Goal: Information Seeking & Learning: Learn about a topic

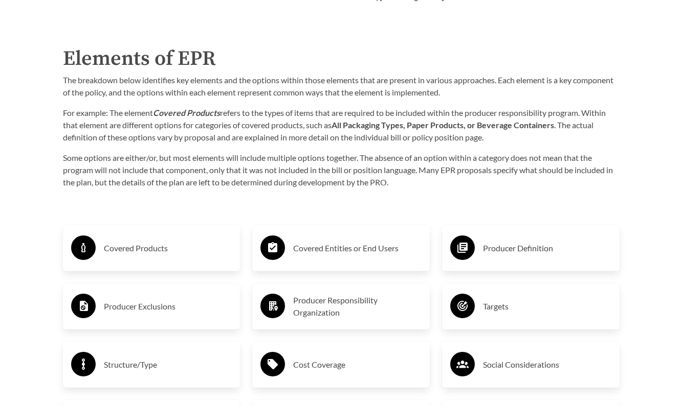
scroll to position [1485, 0]
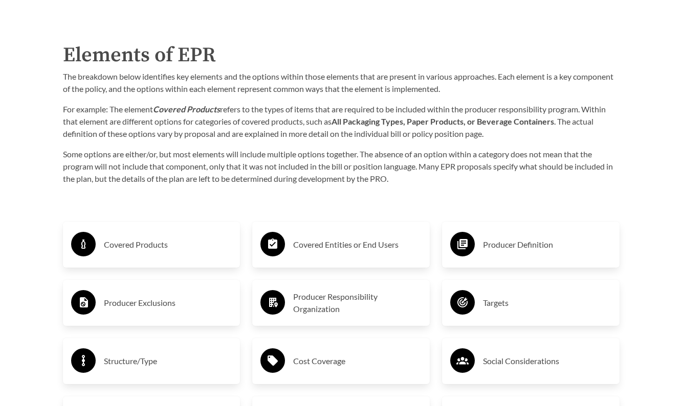
click at [170, 250] on h3 "Covered Products" at bounding box center [168, 245] width 128 height 16
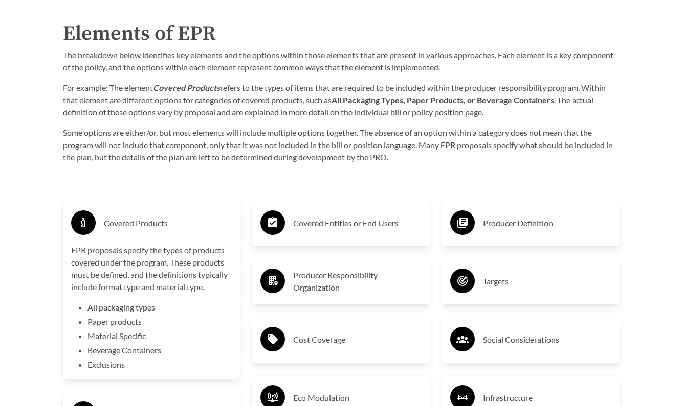
scroll to position [1507, 0]
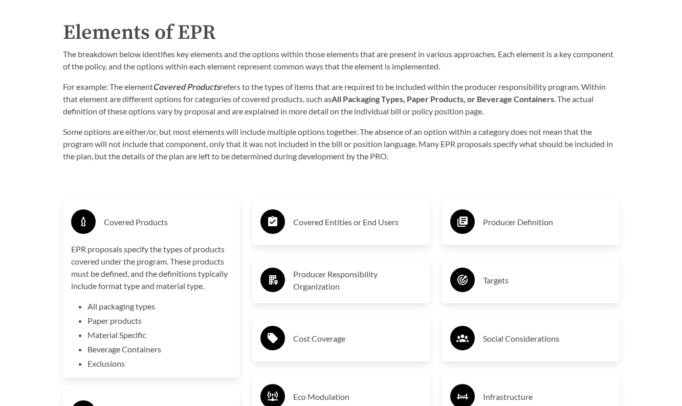
click at [116, 349] on li "Beverage Containers" at bounding box center [159, 350] width 145 height 12
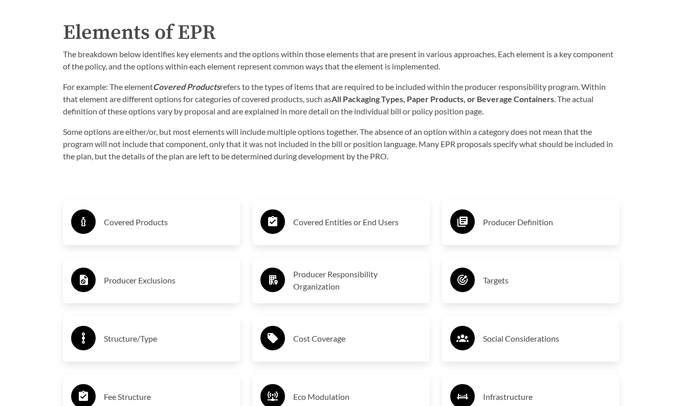
click at [333, 221] on h3 "Covered Entities or End Users" at bounding box center [357, 222] width 128 height 16
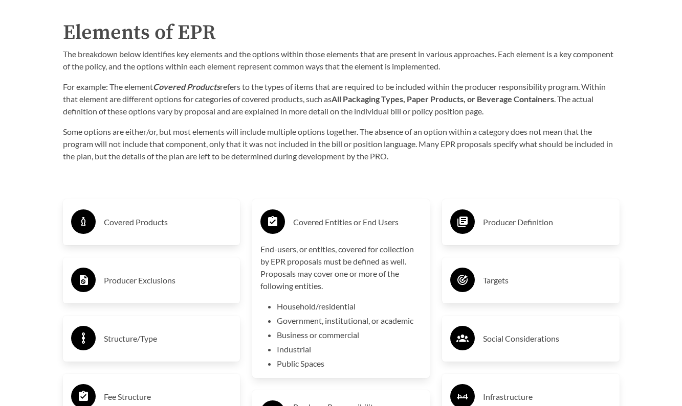
click at [333, 221] on h3 "Covered Entities or End Users" at bounding box center [357, 222] width 128 height 16
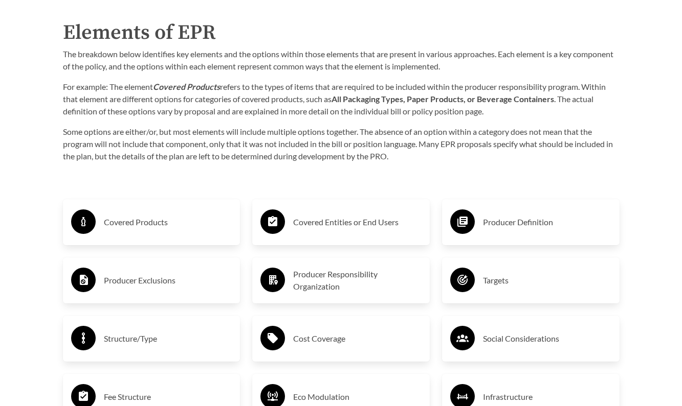
click at [516, 215] on h3 "Producer Definition" at bounding box center [547, 222] width 128 height 16
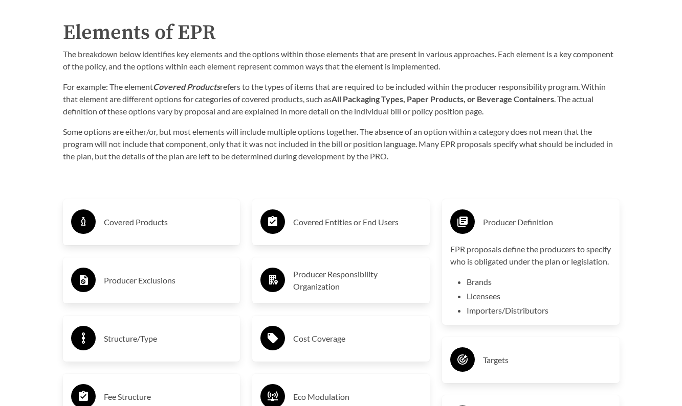
click at [187, 269] on div "Producer Exclusions" at bounding box center [151, 281] width 161 height 30
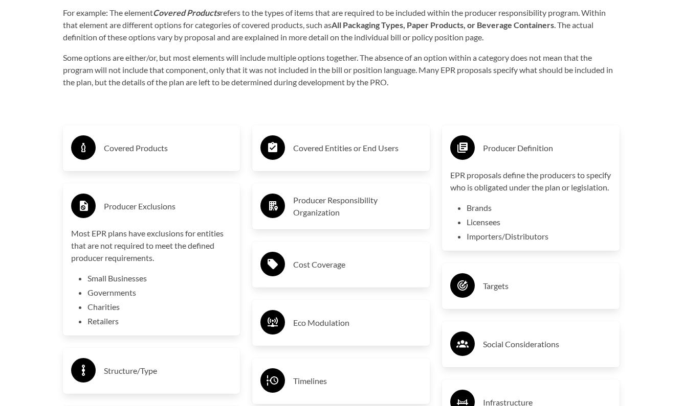
scroll to position [1585, 0]
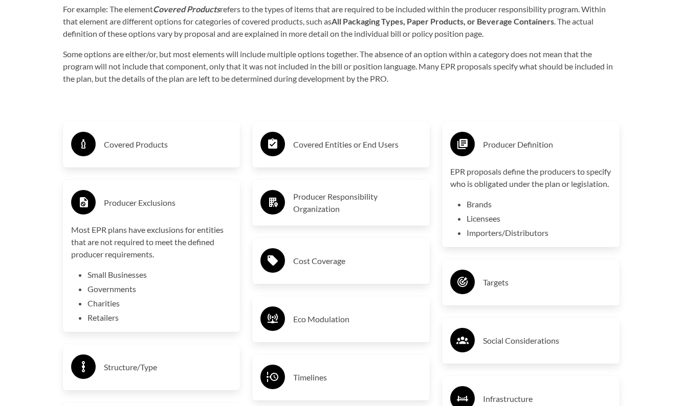
click at [543, 158] on div "Producer Definition" at bounding box center [530, 145] width 161 height 30
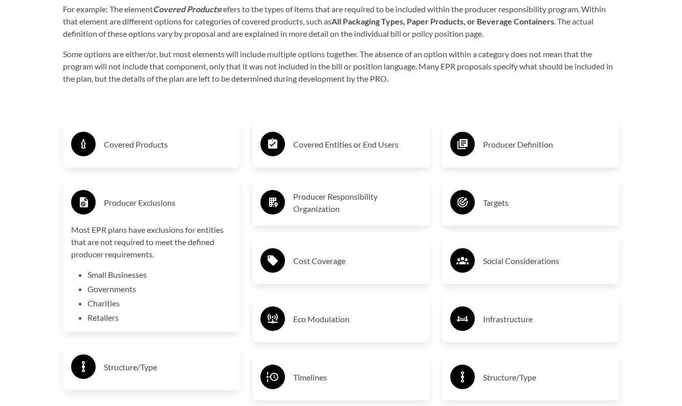
click at [161, 202] on h3 "Producer Exclusions" at bounding box center [168, 203] width 128 height 16
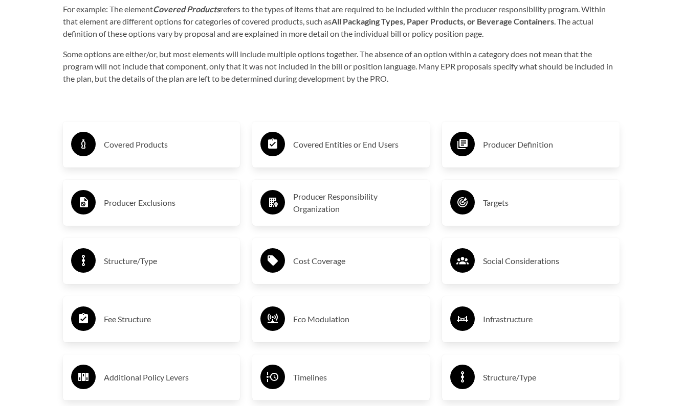
click at [312, 211] on h3 "Producer Responsibility Organization" at bounding box center [357, 203] width 128 height 25
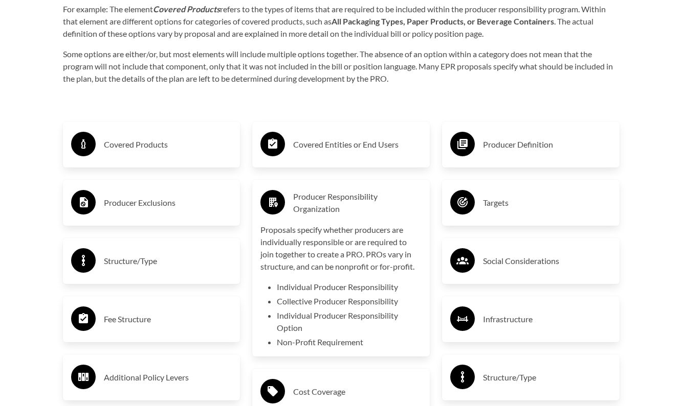
click at [547, 150] on h3 "Producer Definition" at bounding box center [547, 145] width 128 height 16
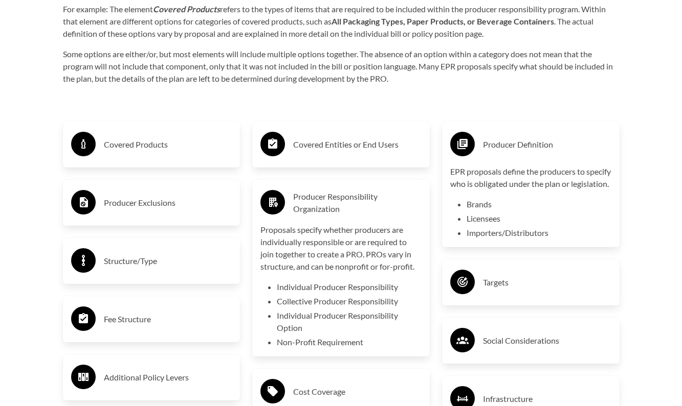
click at [545, 146] on h3 "Producer Definition" at bounding box center [547, 145] width 128 height 16
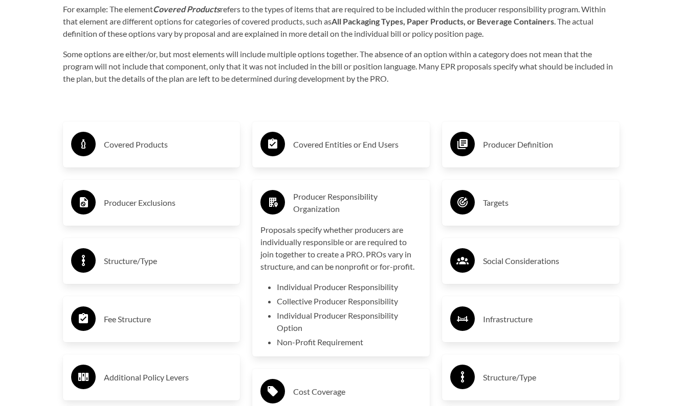
click at [376, 240] on p "Proposals specify whether producers are individually responsible or are require…" at bounding box center [340, 248] width 161 height 49
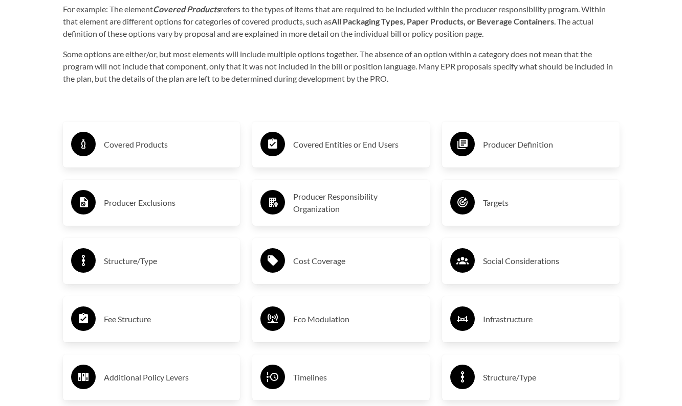
click at [518, 194] on div "Targets" at bounding box center [530, 203] width 161 height 30
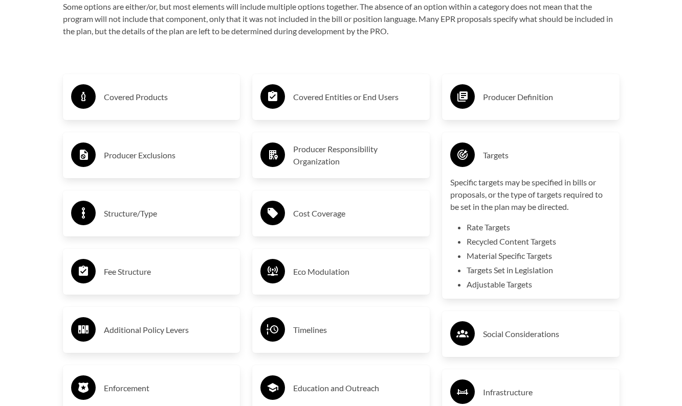
scroll to position [1640, 0]
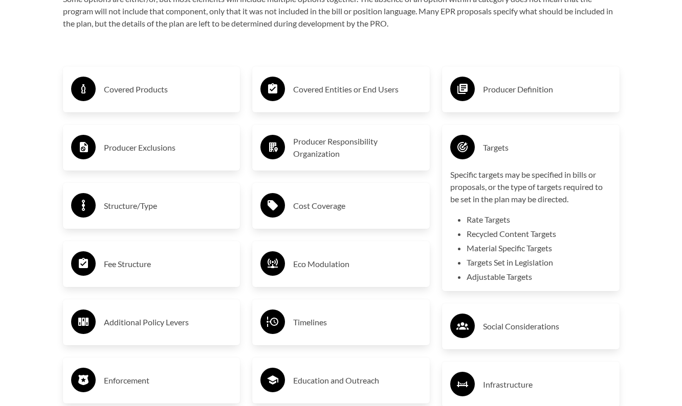
click at [529, 151] on h3 "Targets" at bounding box center [547, 148] width 128 height 16
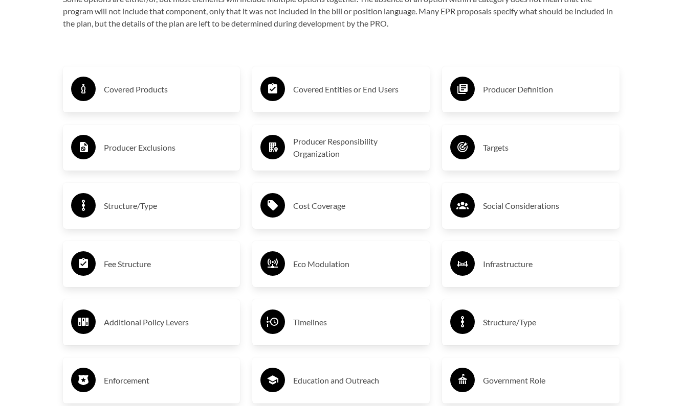
click at [200, 192] on div "Structure/Type" at bounding box center [151, 206] width 161 height 30
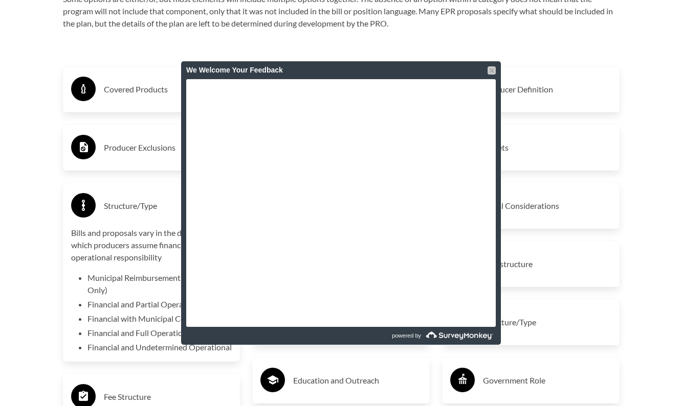
click at [492, 69] on div at bounding box center [491, 70] width 8 height 8
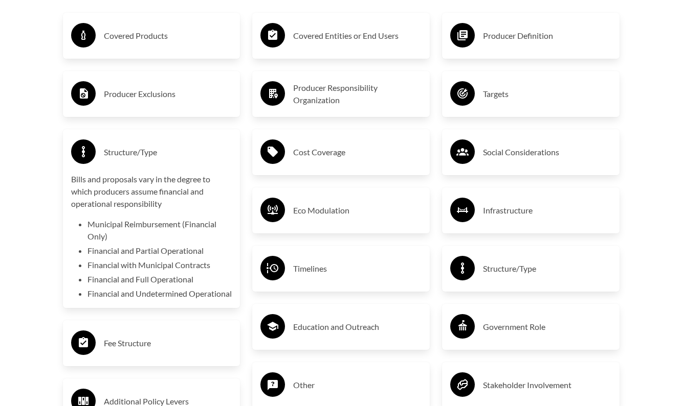
scroll to position [1695, 0]
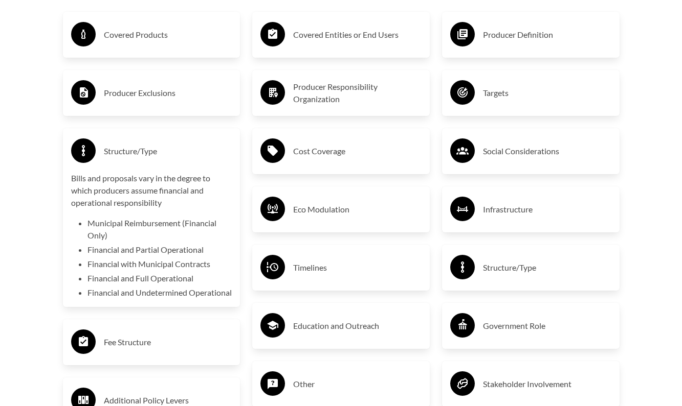
click at [170, 136] on div "Structure/Type Bills and proposals vary in the degree to which producers assume…" at bounding box center [151, 217] width 177 height 179
click at [200, 140] on div "Structure/Type" at bounding box center [151, 152] width 161 height 30
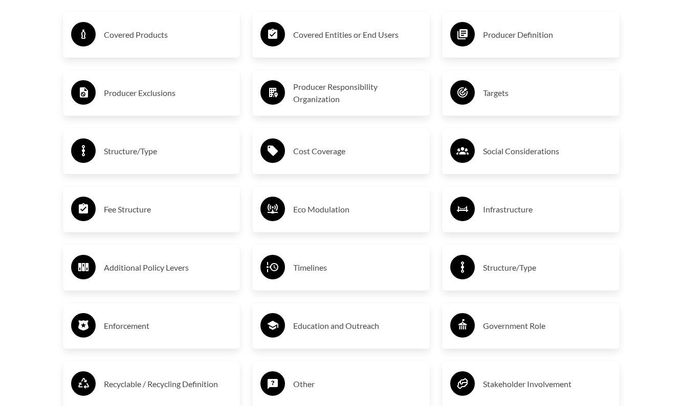
click at [302, 141] on div "Cost Coverage" at bounding box center [340, 152] width 161 height 30
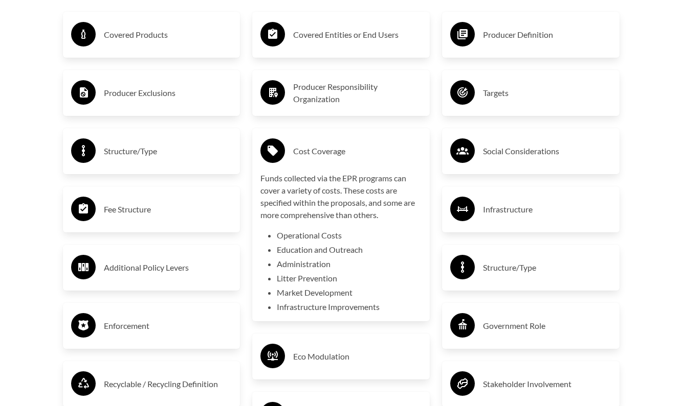
click at [395, 150] on h3 "Cost Coverage" at bounding box center [357, 151] width 128 height 16
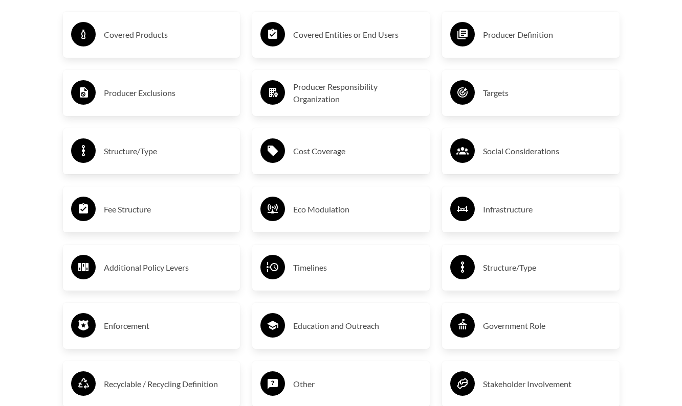
click at [511, 153] on h3 "Social Considerations" at bounding box center [547, 151] width 128 height 16
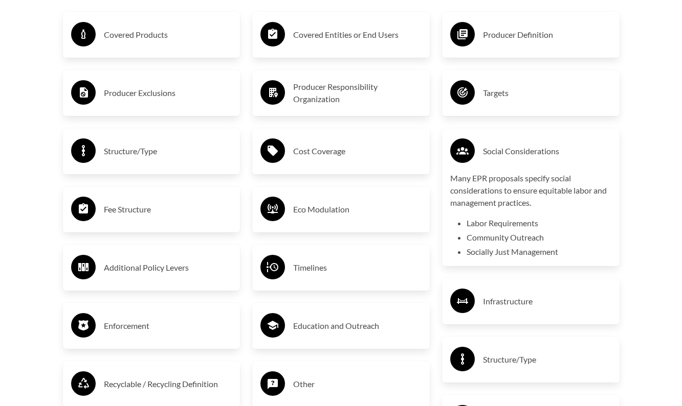
click at [511, 153] on h3 "Social Considerations" at bounding box center [547, 151] width 128 height 16
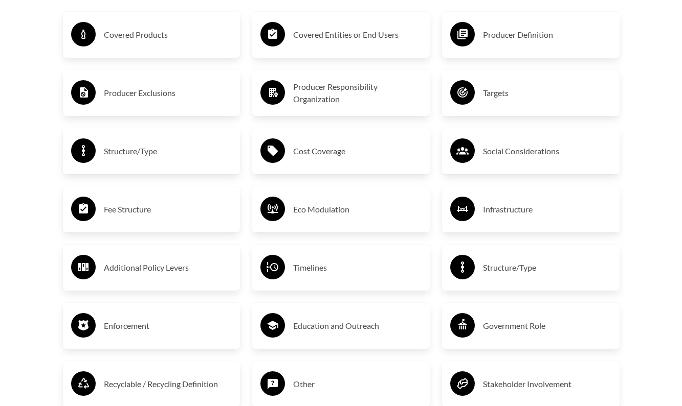
click at [524, 207] on h3 "Infrastructure" at bounding box center [547, 209] width 128 height 16
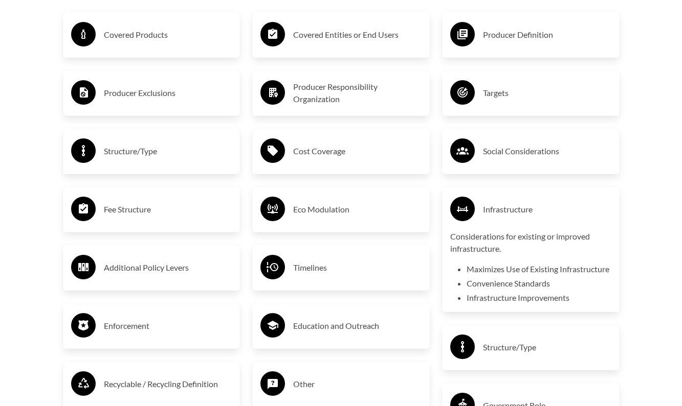
click at [524, 207] on h3 "Infrastructure" at bounding box center [547, 209] width 128 height 16
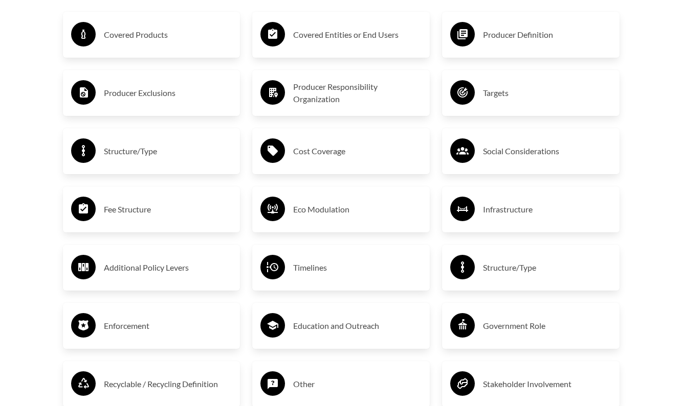
click at [378, 209] on h3 "Eco Modulation" at bounding box center [357, 209] width 128 height 16
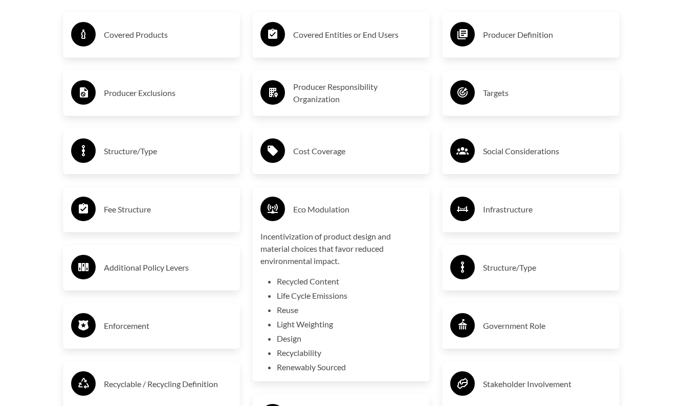
click at [378, 209] on h3 "Eco Modulation" at bounding box center [357, 209] width 128 height 16
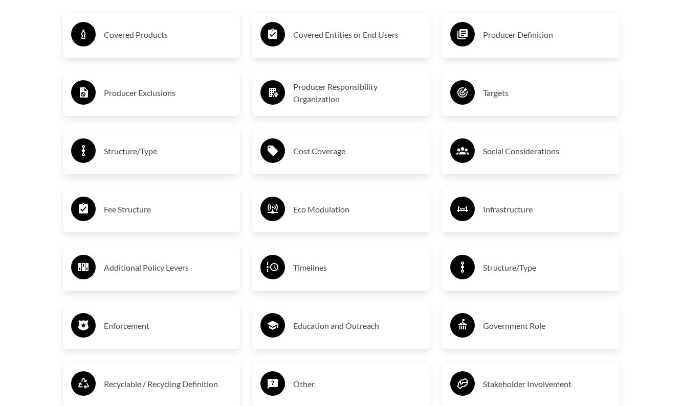
click at [189, 185] on div "Covered Products Producer Exclusions Structure/Type Fee Structure Additional Po…" at bounding box center [152, 209] width 190 height 433
click at [189, 201] on h3 "Fee Structure" at bounding box center [168, 209] width 128 height 16
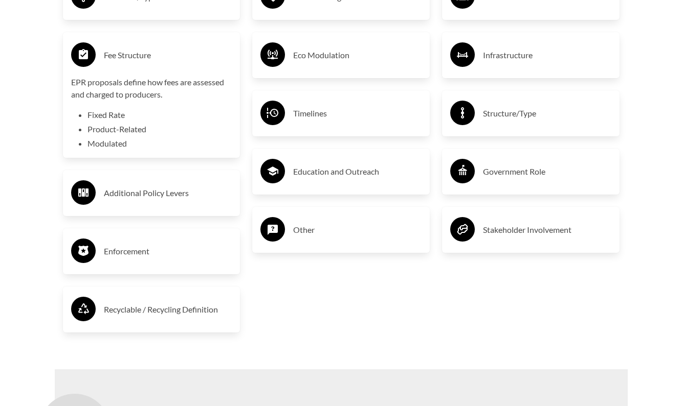
scroll to position [1855, 0]
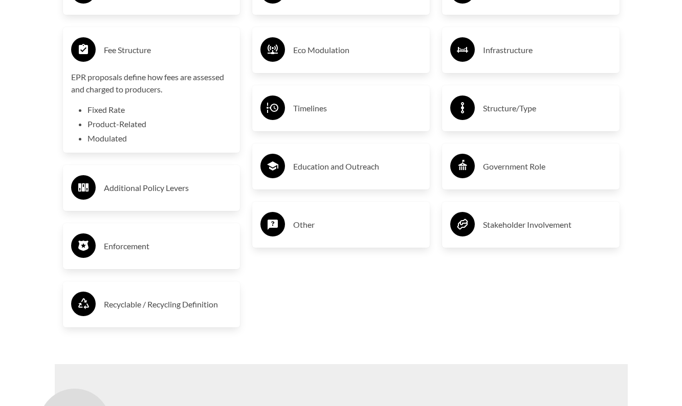
click at [179, 254] on h3 "Enforcement" at bounding box center [168, 246] width 128 height 16
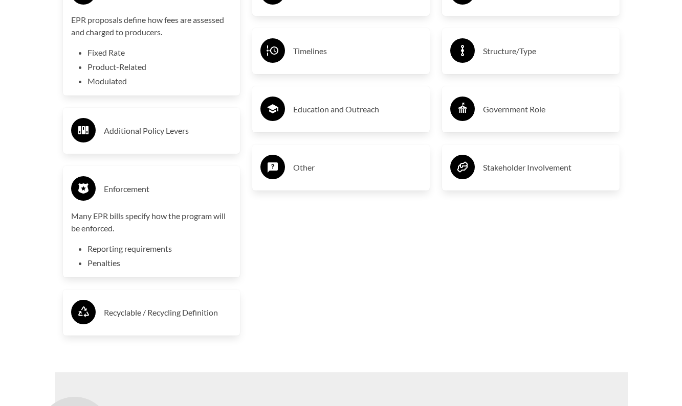
scroll to position [1915, 0]
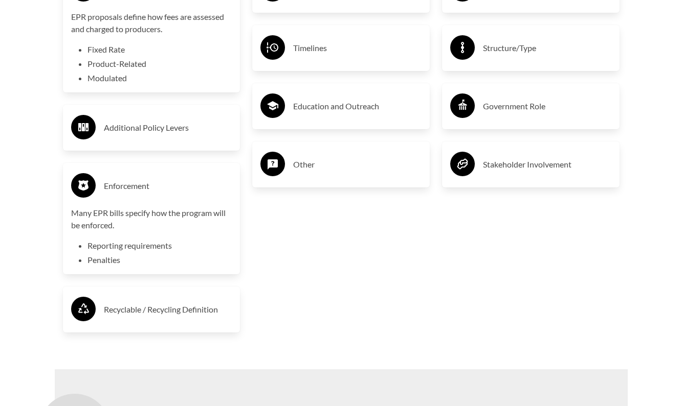
click at [174, 302] on h3 "Recyclable / Recycling Definition" at bounding box center [168, 310] width 128 height 16
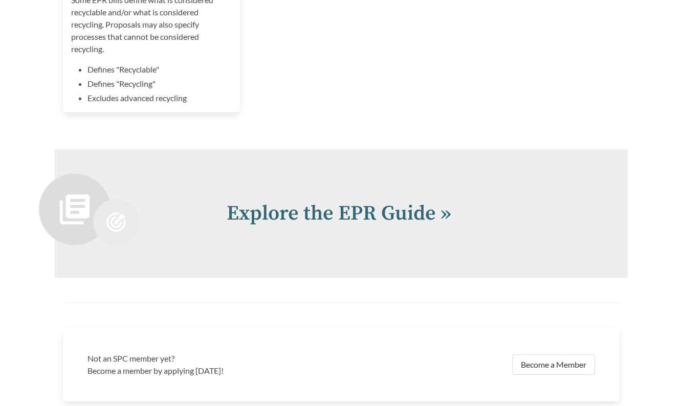
scroll to position [2353, 0]
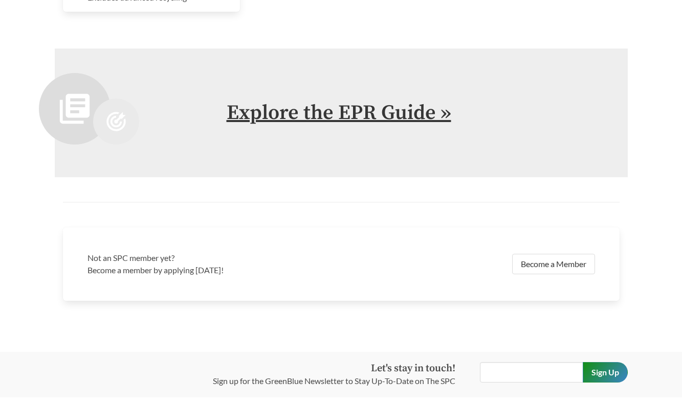
click at [374, 112] on link "Explore the EPR Guide »" at bounding box center [339, 113] width 224 height 26
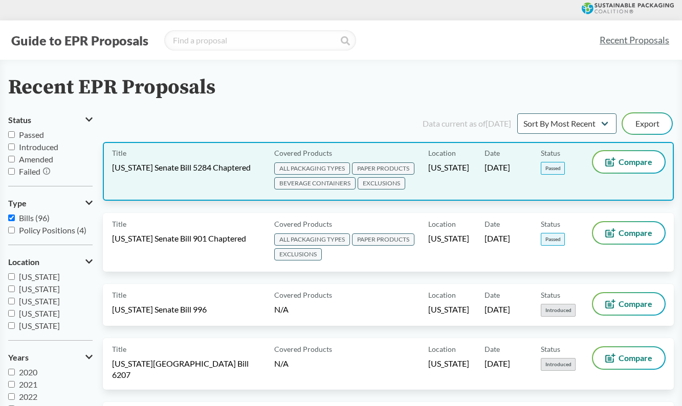
click at [180, 180] on div "Title [US_STATE] Senate Bill 5284 Chaptered" at bounding box center [191, 171] width 158 height 40
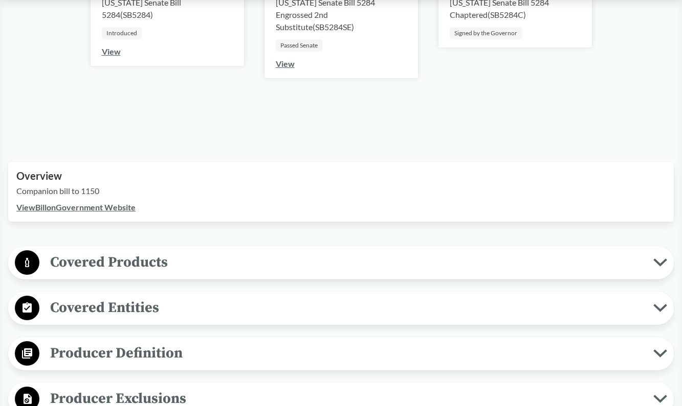
scroll to position [302, 0]
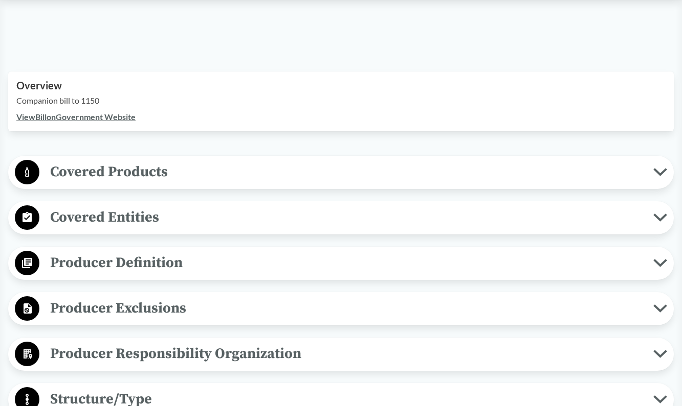
click at [240, 168] on span "Covered Products" at bounding box center [346, 172] width 614 height 23
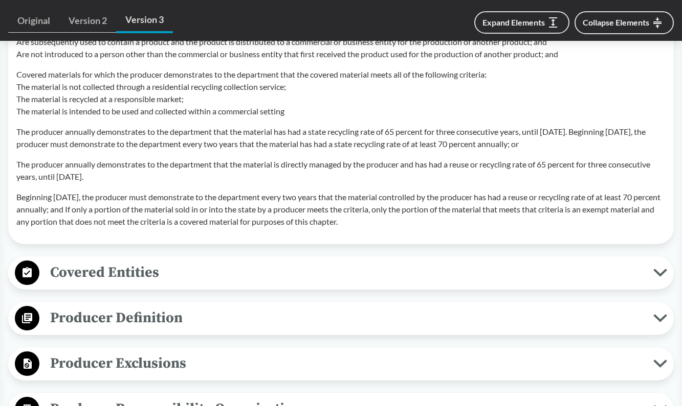
scroll to position [1220, 0]
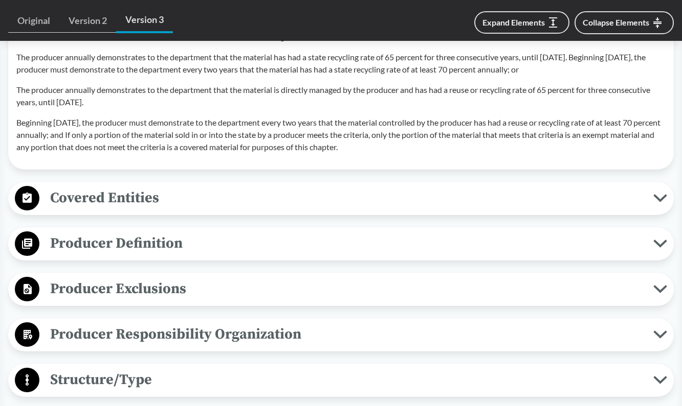
click at [220, 195] on span "Covered Entities" at bounding box center [346, 198] width 614 height 23
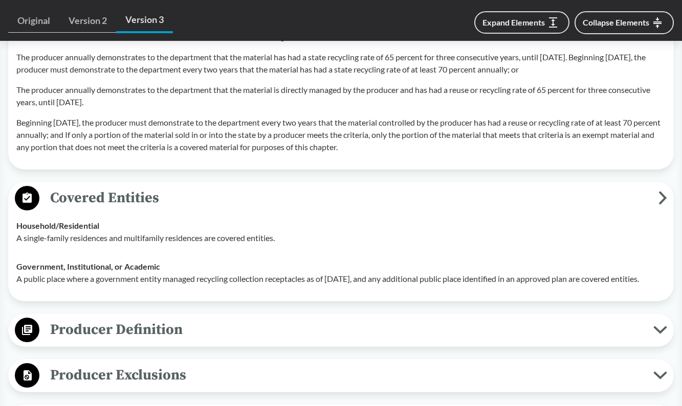
click at [220, 195] on span "Covered Entities" at bounding box center [348, 198] width 619 height 23
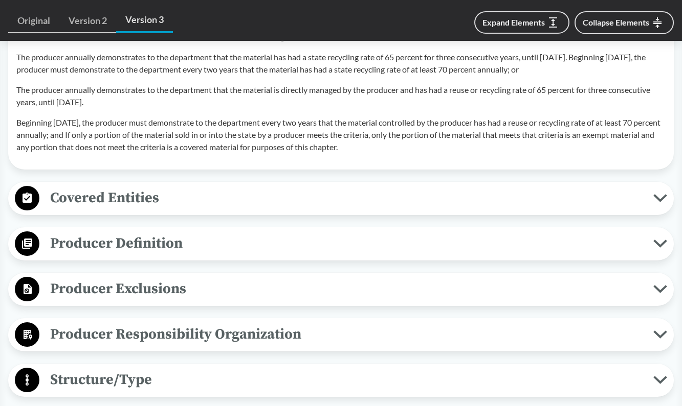
click at [236, 250] on span "Producer Definition" at bounding box center [346, 243] width 614 height 23
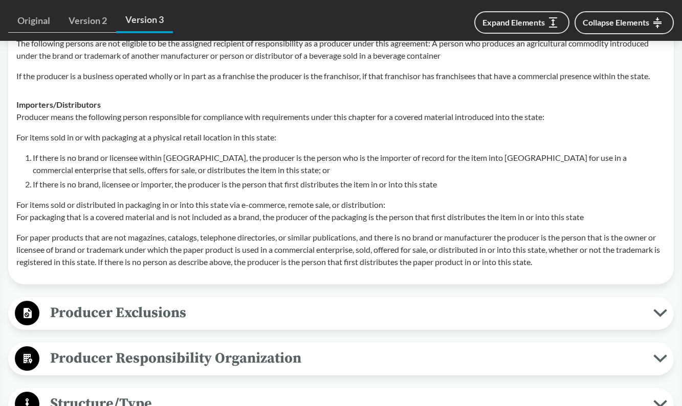
scroll to position [1793, 0]
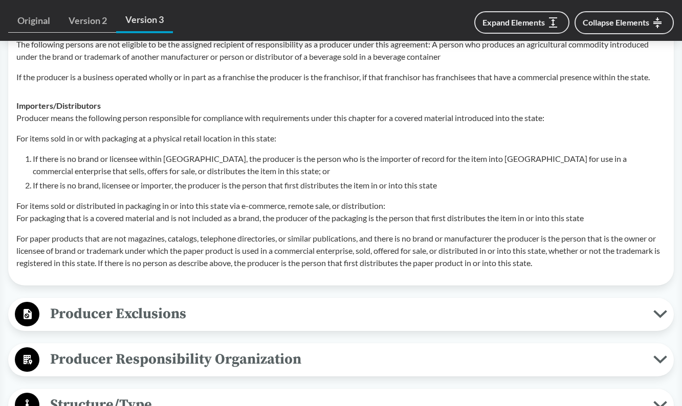
click at [200, 318] on span "Producer Exclusions" at bounding box center [346, 314] width 614 height 23
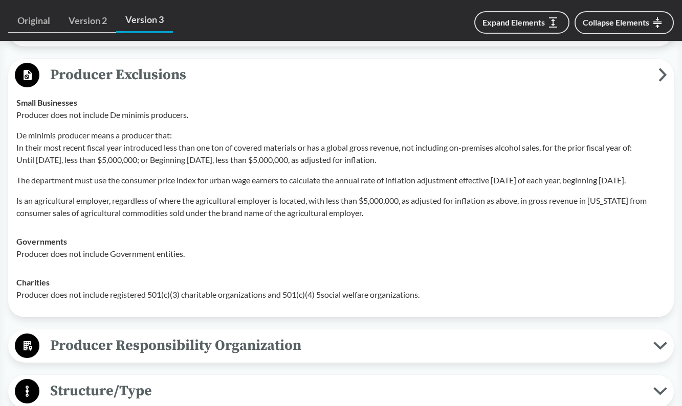
scroll to position [2032, 0]
click at [261, 357] on span "Producer Responsibility Organization" at bounding box center [346, 345] width 614 height 23
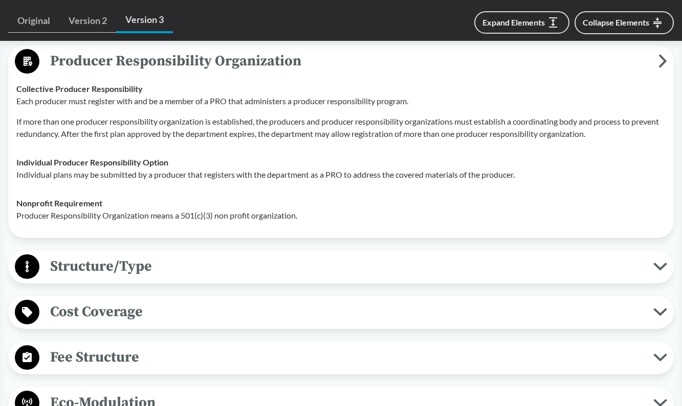
scroll to position [2330, 0]
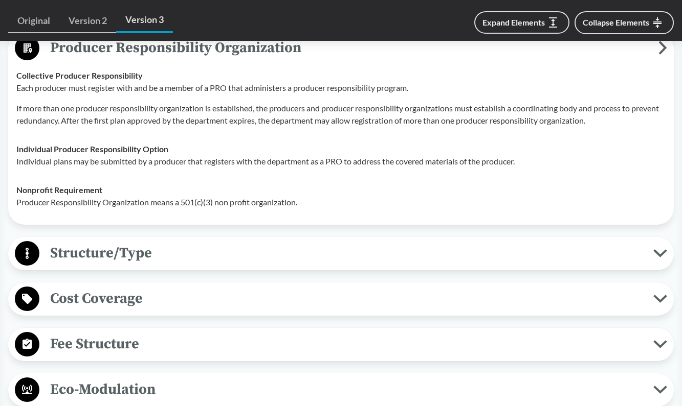
click at [277, 270] on div "Structure/Type Financial and Partial Operational The PRO is responsible for the…" at bounding box center [340, 253] width 665 height 33
click at [291, 265] on span "Structure/Type" at bounding box center [346, 253] width 614 height 23
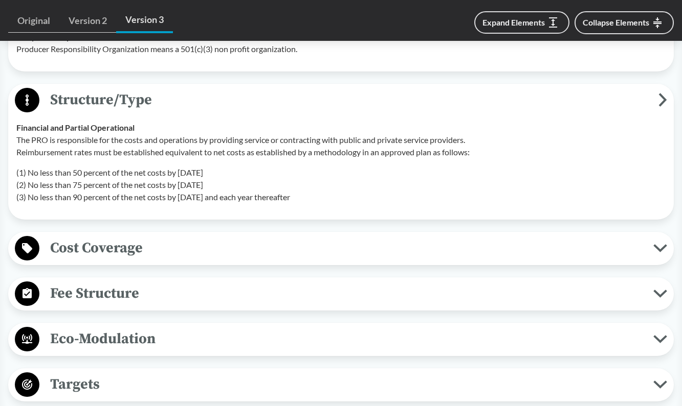
scroll to position [2540, 0]
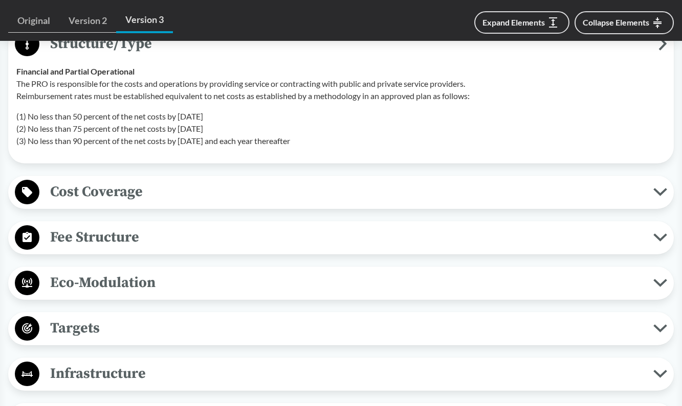
click at [318, 204] on span "Cost Coverage" at bounding box center [346, 191] width 614 height 23
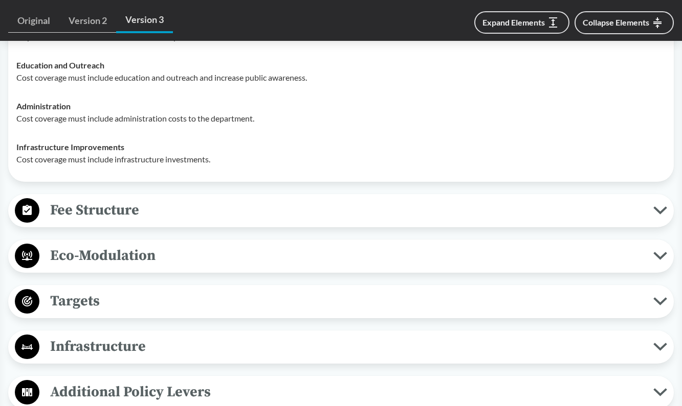
scroll to position [2765, 0]
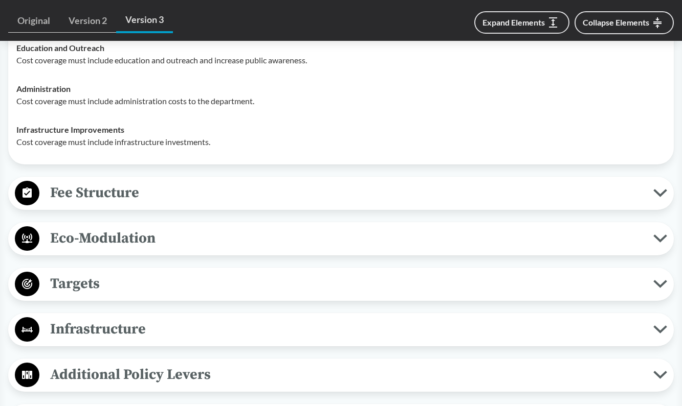
click at [318, 205] on span "Fee Structure" at bounding box center [346, 193] width 614 height 23
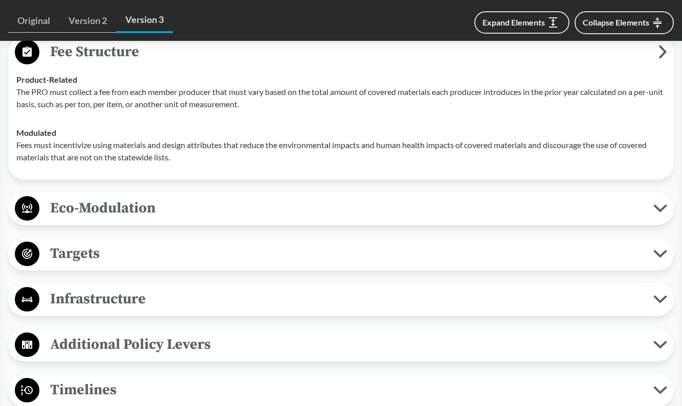
scroll to position [2925, 0]
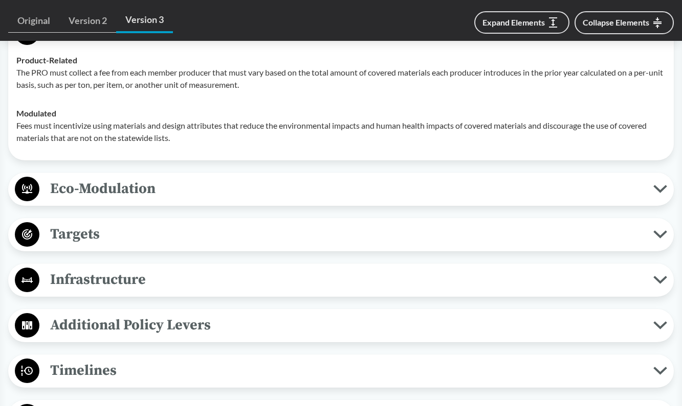
click at [314, 206] on div "Eco-Modulation Recycled Content Fees must incentivize increasing the proportion…" at bounding box center [340, 189] width 665 height 33
click at [327, 200] on span "Eco-Modulation" at bounding box center [346, 188] width 614 height 23
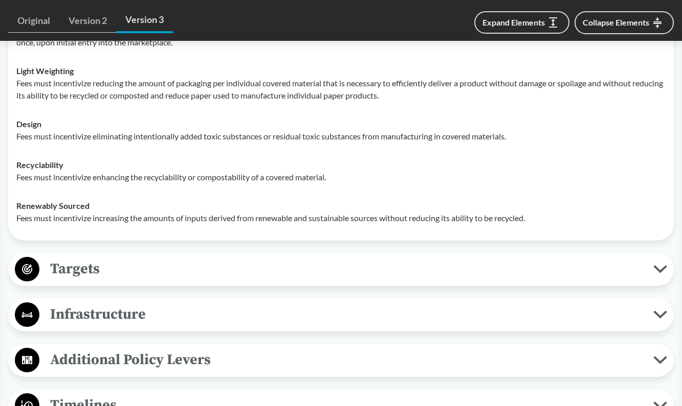
scroll to position [3227, 0]
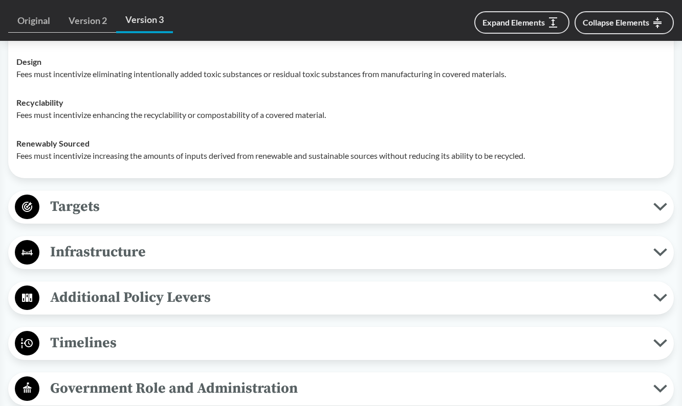
click at [327, 220] on button "Targets" at bounding box center [341, 207] width 658 height 26
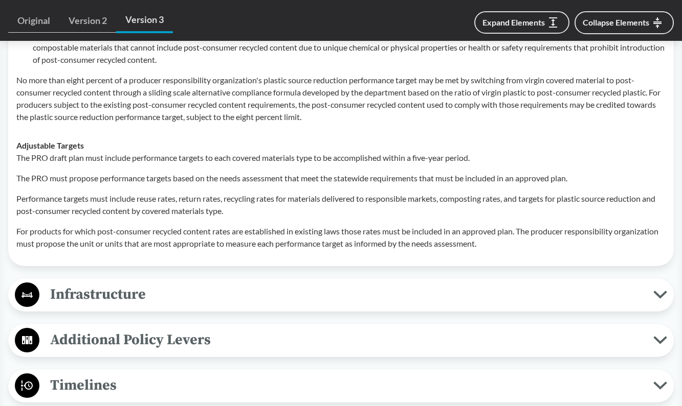
scroll to position [3535, 0]
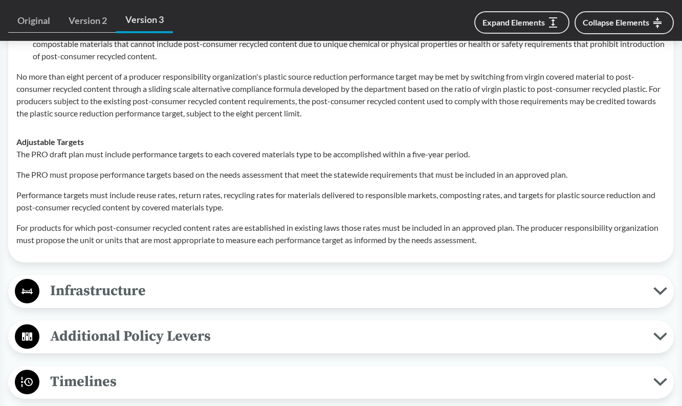
click at [293, 303] on span "Infrastructure" at bounding box center [346, 291] width 614 height 23
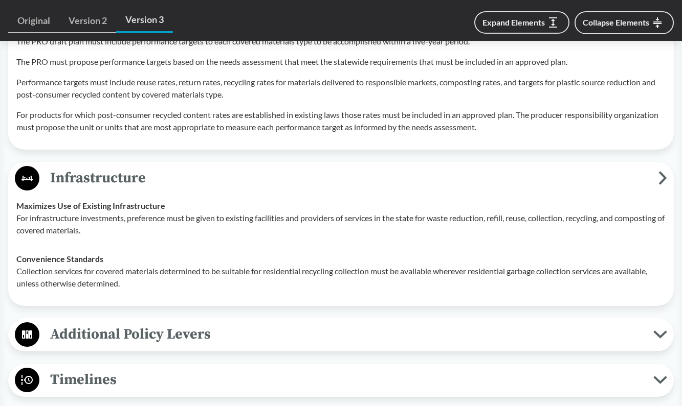
scroll to position [3648, 0]
click at [269, 346] on span "Additional Policy Levers" at bounding box center [346, 334] width 614 height 23
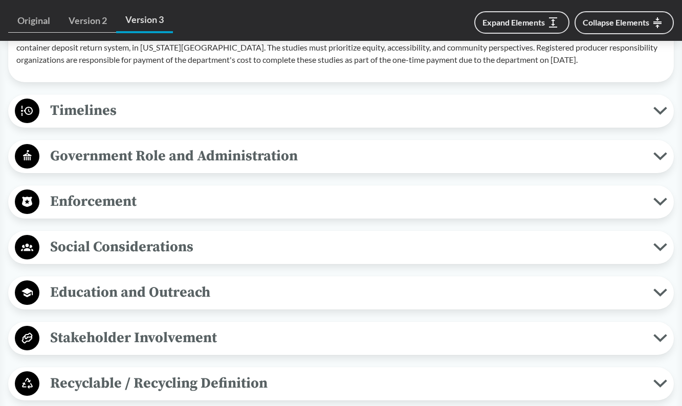
scroll to position [4062, 0]
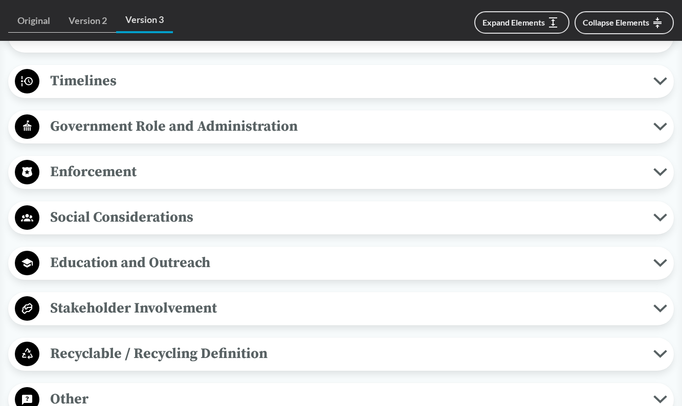
click at [285, 138] on span "Government Role and Administration" at bounding box center [346, 126] width 614 height 23
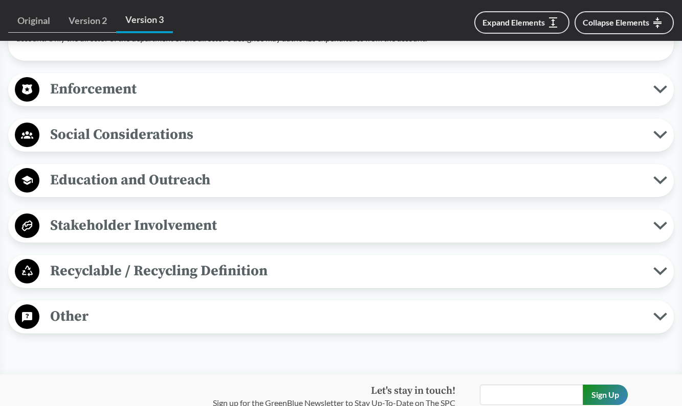
scroll to position [4444, 0]
click at [251, 283] on span "Recyclable / Recycling Definition" at bounding box center [346, 271] width 614 height 23
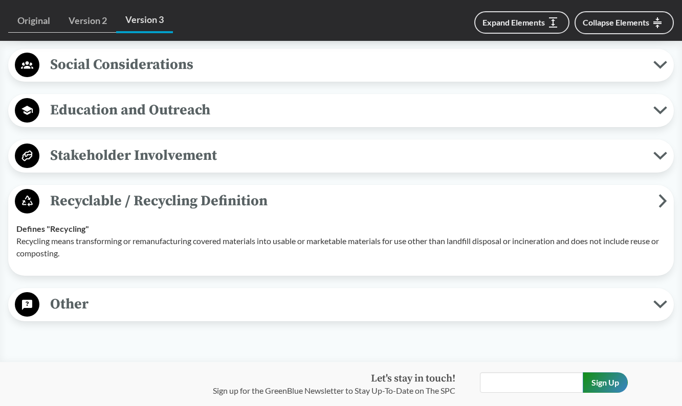
scroll to position [4513, 0]
click at [264, 79] on button "Social Considerations" at bounding box center [341, 66] width 658 height 26
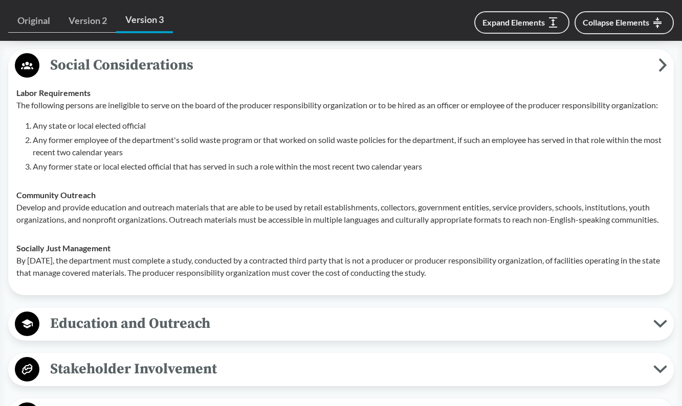
click at [264, 79] on button "Social Considerations" at bounding box center [341, 66] width 658 height 26
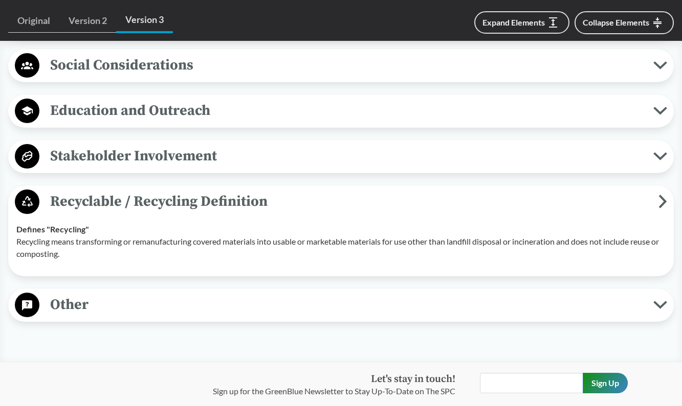
click at [290, 31] on span "Enforcement" at bounding box center [346, 19] width 614 height 23
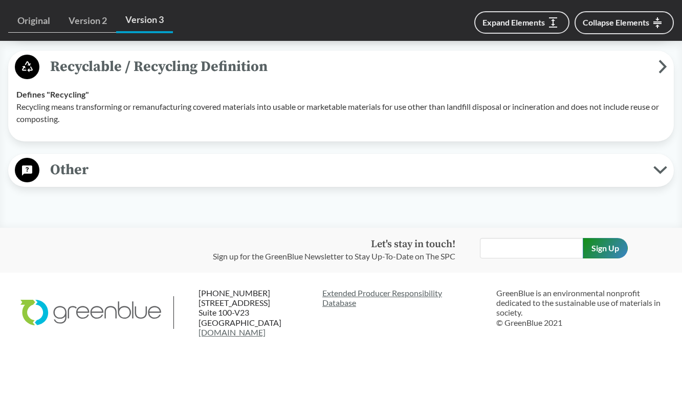
scroll to position [4879, 0]
click at [193, 171] on span "Other" at bounding box center [346, 170] width 614 height 23
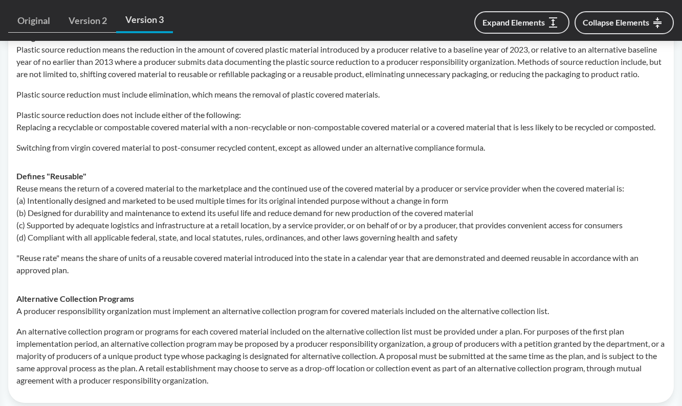
scroll to position [5580, 0]
